Goal: Task Accomplishment & Management: Use online tool/utility

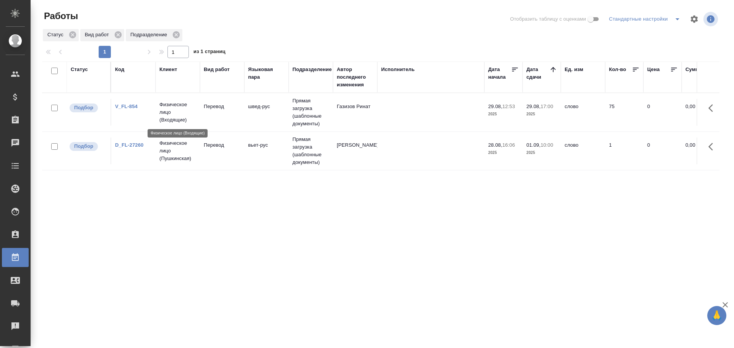
click at [184, 110] on p "Физическое лицо (Входящие)" at bounding box center [177, 112] width 37 height 23
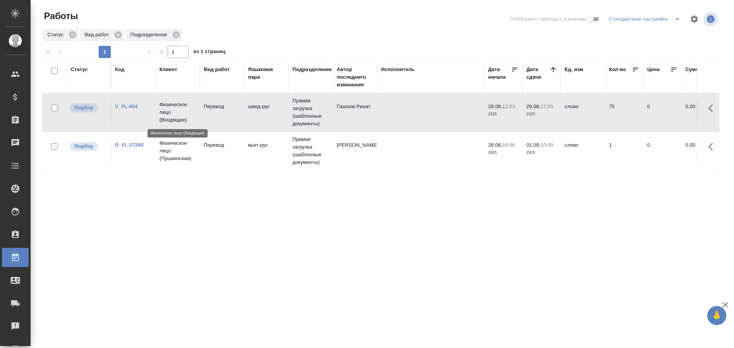
click at [184, 110] on p "Физическое лицо (Входящие)" at bounding box center [177, 112] width 37 height 23
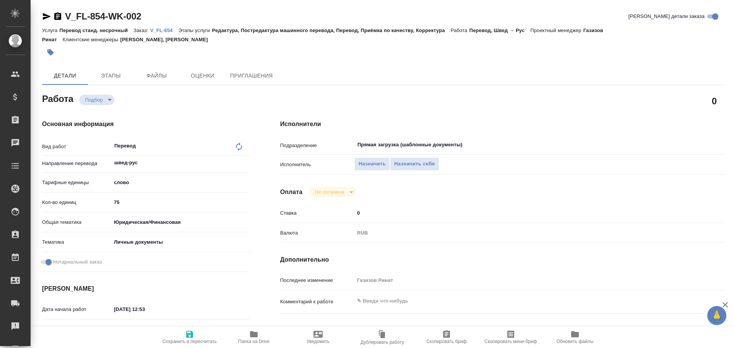
type textarea "x"
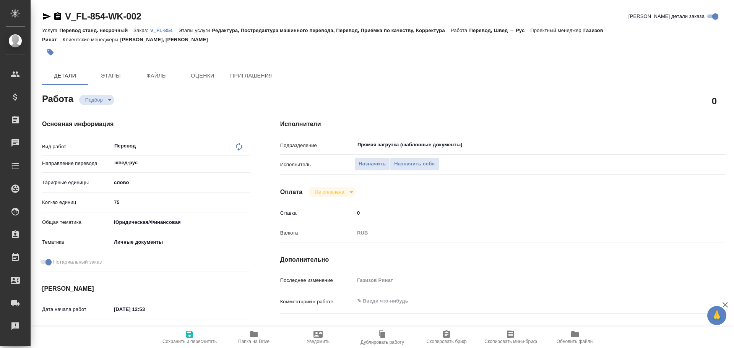
type textarea "x"
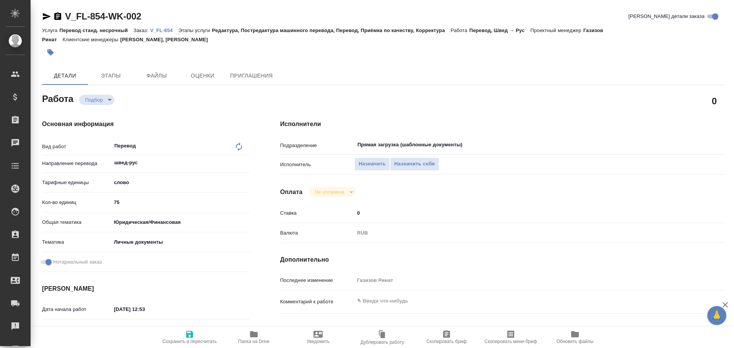
type textarea "x"
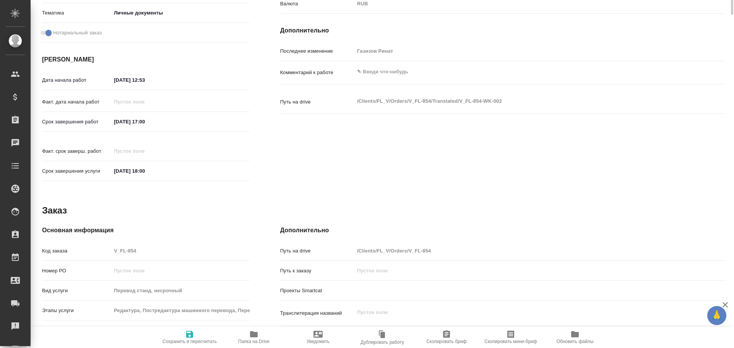
scroll to position [304, 0]
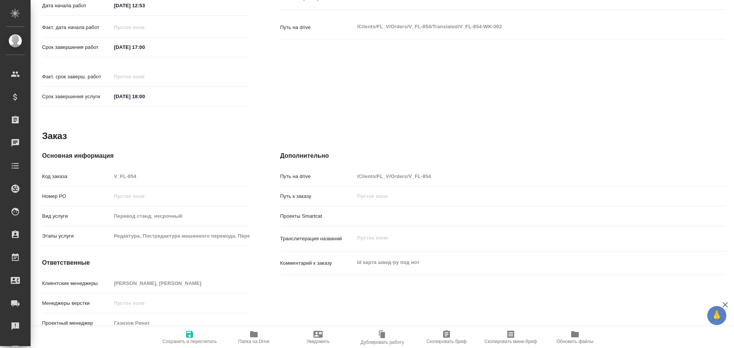
type textarea "x"
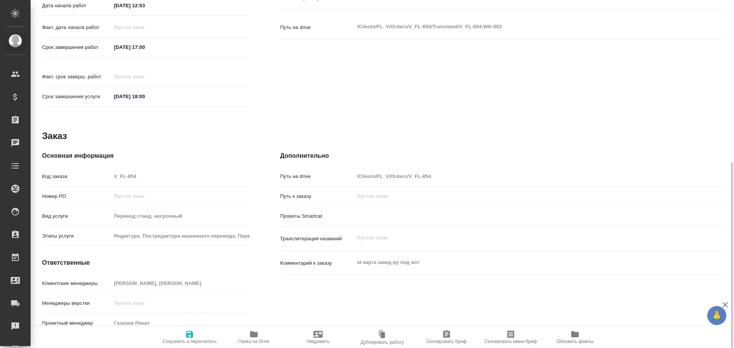
type textarea "x"
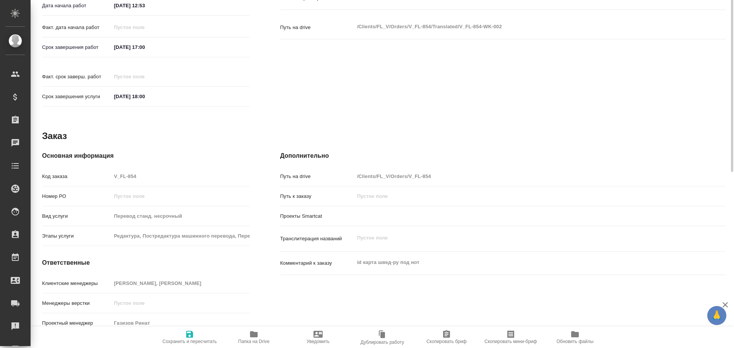
scroll to position [189, 0]
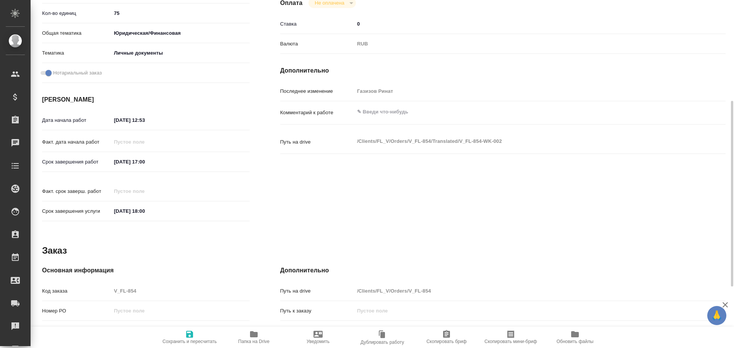
type textarea "x"
